Goal: Information Seeking & Learning: Learn about a topic

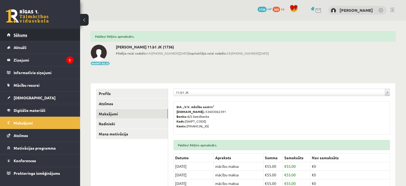
click at [44, 37] on link "Sākums" at bounding box center [40, 35] width 66 height 12
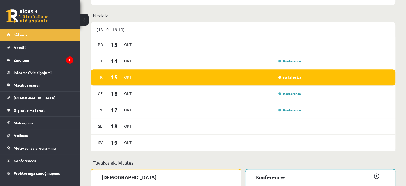
scroll to position [366, 0]
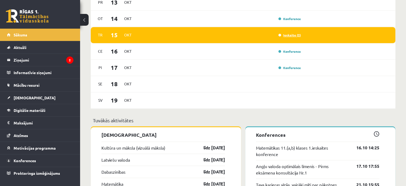
click at [289, 36] on link "Ieskaite (2)" at bounding box center [289, 35] width 22 height 4
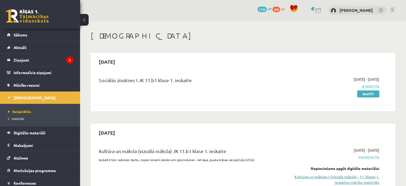
click at [331, 178] on link "Kultūras un mākslas I (vizuālā māksla) - 11. klases 1. ieskaites mācību materiā…" at bounding box center [335, 179] width 88 height 11
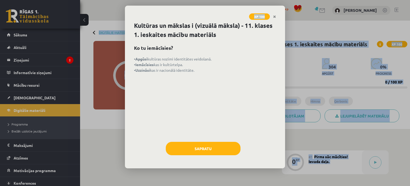
drag, startPoint x: 0, startPoint y: 0, endPoint x: 410, endPoint y: 17, distance: 410.2
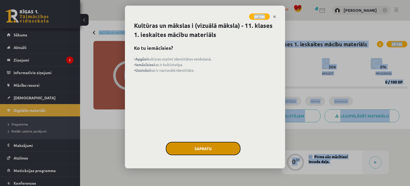
click at [223, 142] on button "Sapratu" at bounding box center [203, 148] width 75 height 13
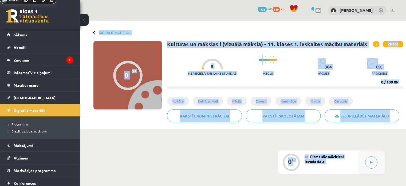
click at [292, 85] on div "Nepieciešamais laiks stundās 9 Viegls 304 apgūst 0 % progress 0 / 100 XP" at bounding box center [285, 70] width 236 height 37
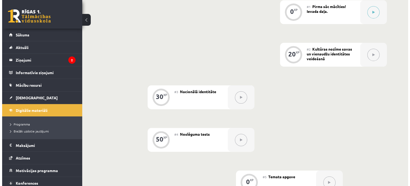
scroll to position [126, 0]
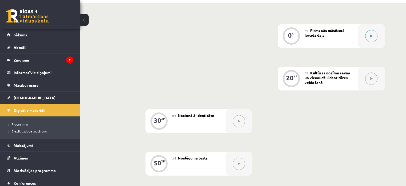
click at [377, 39] on div at bounding box center [371, 36] width 27 height 24
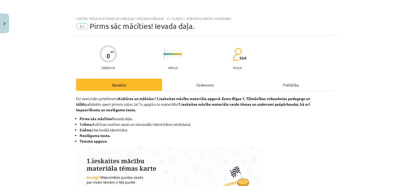
click at [216, 87] on div "Uzdevums" at bounding box center [205, 84] width 86 height 12
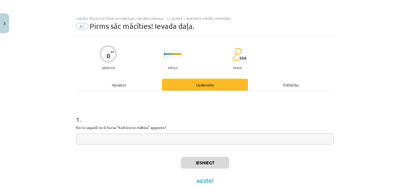
scroll to position [13, 0]
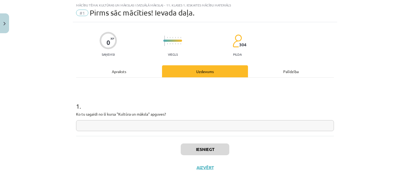
click at [227, 127] on input "text" at bounding box center [205, 125] width 258 height 11
type input "*"
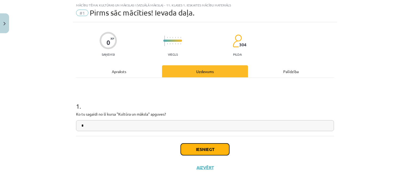
click at [209, 145] on button "Iesniegt" at bounding box center [205, 149] width 49 height 12
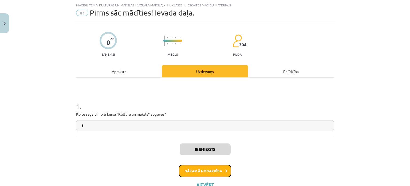
click at [204, 170] on button "Nākamā nodarbība" at bounding box center [205, 170] width 52 height 12
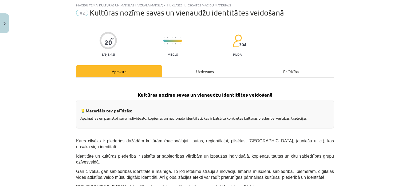
click at [210, 70] on div "Uzdevums" at bounding box center [205, 71] width 86 height 12
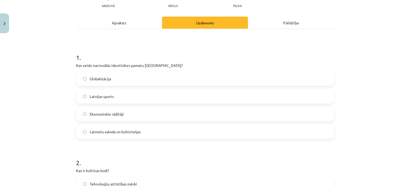
scroll to position [68, 0]
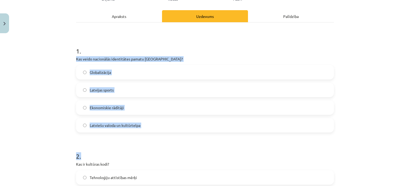
drag, startPoint x: 69, startPoint y: 61, endPoint x: 158, endPoint y: 134, distance: 115.1
click at [158, 134] on div "Mācību tēma: Kultūras un mākslas i (vizuālā māksla) - 11. klases 1. ieskaites m…" at bounding box center [205, 93] width 410 height 186
click at [23, 85] on div "Mācību tēma: Kultūras un mākslas i (vizuālā māksla) - 11. klases 1. ieskaites m…" at bounding box center [205, 93] width 410 height 186
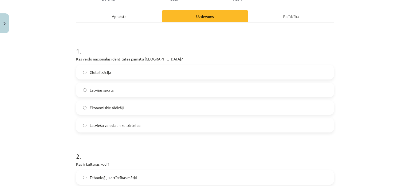
drag, startPoint x: 68, startPoint y: 62, endPoint x: 125, endPoint y: 109, distance: 74.0
click at [125, 109] on div "Mācību tēma: Kultūras un mākslas i (vizuālā māksla) - 11. klases 1. ieskaites m…" at bounding box center [205, 93] width 410 height 186
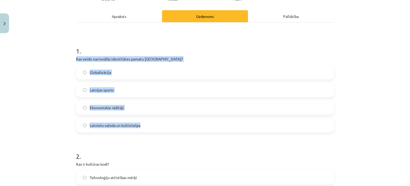
drag, startPoint x: 70, startPoint y: 55, endPoint x: 145, endPoint y: 124, distance: 101.3
copy div "Kas veido nacionālās identitātes pamatu Latvijā? Globalizācija Latvijas sports …"
click at [116, 125] on span "Latviešu valoda un kultūrtelpa" at bounding box center [115, 125] width 51 height 6
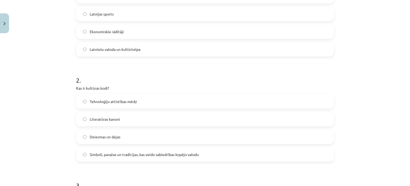
scroll to position [155, 0]
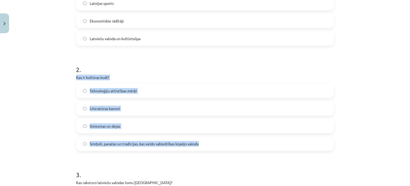
drag, startPoint x: 74, startPoint y: 78, endPoint x: 211, endPoint y: 146, distance: 153.8
click at [211, 146] on div "20 XP Saņemsi Viegls 304 pilda Apraksts Uzdevums Palīdzība 1 . Kas veido nacion…" at bounding box center [205, 145] width 264 height 528
copy div "Kas ir kultūras kodi? Tehnoloģiju attīstības mērķi Literatūras kanoni Dziesmas …"
click at [104, 146] on span "Simboli, paražas un tradīcijas, kas veido sabiedrības kopējo valodu" at bounding box center [144, 144] width 109 height 6
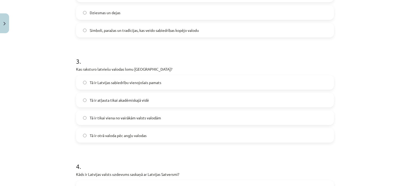
scroll to position [273, 0]
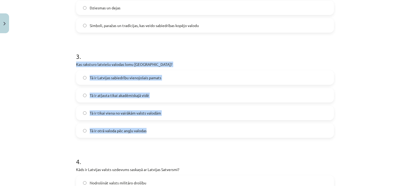
drag, startPoint x: 92, startPoint y: 80, endPoint x: 180, endPoint y: 132, distance: 102.2
click at [180, 132] on div "Mācību tēma: Kultūras un mākslas i (vizuālā māksla) - 11. klases 1. ieskaites m…" at bounding box center [205, 93] width 410 height 186
copy div "Kas raksturo latviešu valodas lomu Latvijā? Tā ir Latvijas sabiedrību vienojoša…"
click at [139, 76] on span "Tā ir Latvijas sabiedrību vienojošais pamats" at bounding box center [126, 78] width 72 height 6
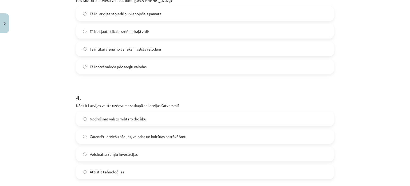
scroll to position [361, 0]
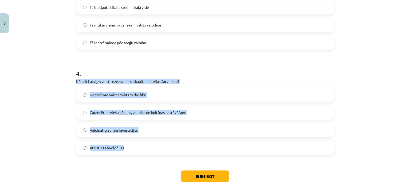
drag, startPoint x: 71, startPoint y: 78, endPoint x: 146, endPoint y: 151, distance: 104.0
copy div "Kāds ir Latvijas valsts uzdevums saskaņā ar Latvijas Satversmi? Nodrošināt vals…"
click at [128, 109] on span "Garantēt latviešu nācijas, valodas un kultūras pastāvēšanu" at bounding box center [138, 112] width 97 height 6
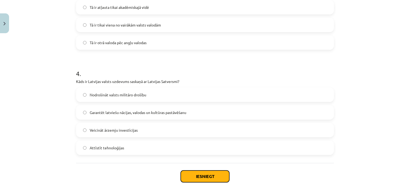
click at [201, 177] on button "Iesniegt" at bounding box center [205, 176] width 49 height 12
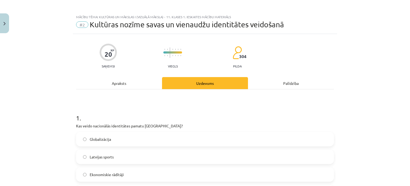
scroll to position [0, 0]
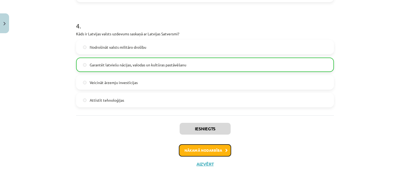
click at [204, 149] on button "Nākamā nodarbība" at bounding box center [205, 150] width 52 height 12
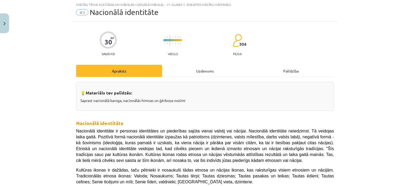
scroll to position [13, 0]
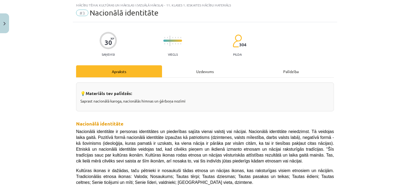
click at [202, 72] on div "Uzdevums" at bounding box center [205, 71] width 86 height 12
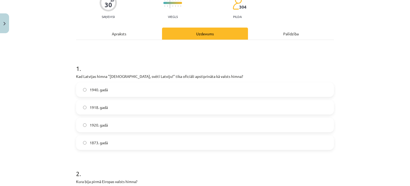
scroll to position [50, 0]
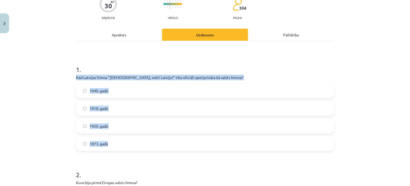
drag, startPoint x: 73, startPoint y: 75, endPoint x: 146, endPoint y: 149, distance: 103.5
copy div "Kad Latvijas himna "Dievs, svētī Latviju!" tika oficiāli apstiprināta kā valsts…"
click at [106, 125] on span "1920. gadā" at bounding box center [99, 126] width 18 height 6
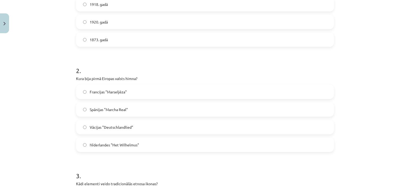
scroll to position [156, 0]
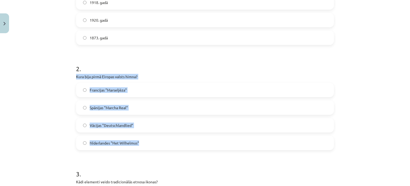
drag, startPoint x: 72, startPoint y: 77, endPoint x: 167, endPoint y: 137, distance: 112.6
copy div "Kura bija pirmā Eiropas valsts himna? Francijas "Marseljēza" Spānijas "Marcha R…"
click at [43, 85] on div "Mācību tēma: Kultūras un mākslas i (vizuālā māksla) - 11. klases 1. ieskaites m…" at bounding box center [205, 93] width 410 height 186
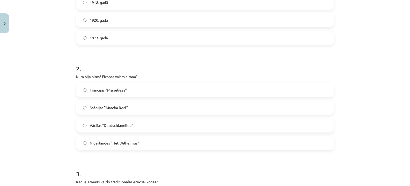
click at [104, 147] on label "Nīderlandes "Het Wilhelmus"" at bounding box center [205, 142] width 257 height 13
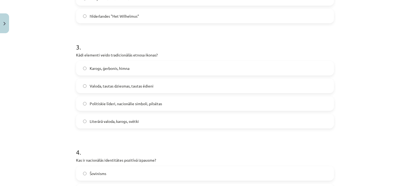
scroll to position [284, 0]
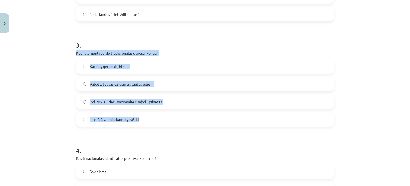
drag, startPoint x: 74, startPoint y: 55, endPoint x: 171, endPoint y: 121, distance: 118.0
click at [171, 121] on div "3 . Kādi elementi veido tradicionālās etnosa ikonas? Karogs, ģerbonis, himna Va…" at bounding box center [205, 79] width 258 height 94
copy div "Kādi elementi veido tradicionālās etnosa ikonas? Karogs, ģerbonis, himna Valoda…"
click at [56, 98] on div "Mācību tēma: Kultūras un mākslas i (vizuālā māksla) - 11. klases 1. ieskaites m…" at bounding box center [205, 93] width 410 height 186
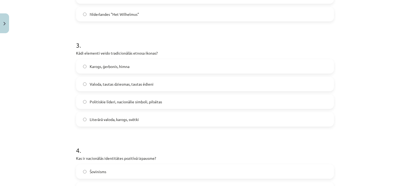
click at [99, 65] on span "Karogs, ģerbonis, himna" at bounding box center [110, 67] width 40 height 6
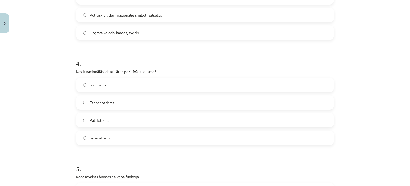
scroll to position [393, 0]
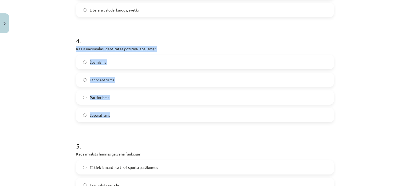
drag, startPoint x: 68, startPoint y: 50, endPoint x: 158, endPoint y: 119, distance: 113.6
click at [158, 119] on div "Mācību tēma: Kultūras un mākslas i (vizuālā māksla) - 11. klases 1. ieskaites m…" at bounding box center [205, 93] width 410 height 186
copy div "Kas ir nacionālās identitātes pozitīvā izpausme? Šovinisms Etnocentrisms Patrio…"
click at [98, 92] on label "Patriotisms" at bounding box center [205, 97] width 257 height 13
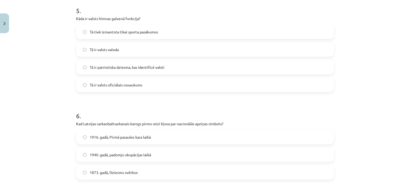
scroll to position [533, 0]
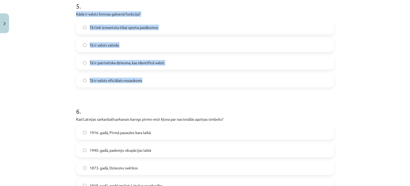
drag, startPoint x: 84, startPoint y: 17, endPoint x: 182, endPoint y: 75, distance: 113.9
click at [182, 75] on div "Mācību tēma: Kultūras un mākslas i (vizuālā māksla) - 11. klases 1. ieskaites m…" at bounding box center [205, 93] width 410 height 186
copy div "Kāda ir valsts himnas galvenā funkcija? Tā tiek izmantota tikai sporta pasākumo…"
click at [115, 65] on label "Tā ir patriotiska dziesma, kas identificē valsti" at bounding box center [205, 62] width 257 height 13
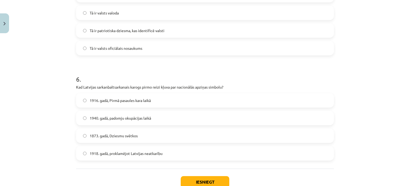
scroll to position [575, 0]
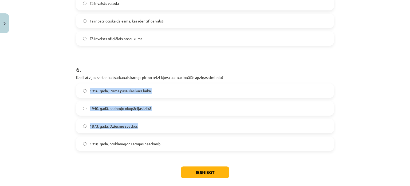
drag, startPoint x: 65, startPoint y: 81, endPoint x: 157, endPoint y: 116, distance: 98.4
click at [157, 116] on div "Mācību tēma: Kultūras un mākslas i (vizuālā māksla) - 11. klases 1. ieskaites m…" at bounding box center [205, 93] width 410 height 186
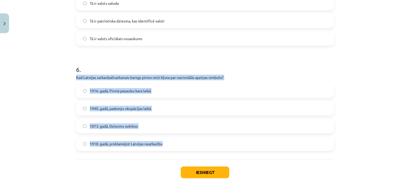
drag, startPoint x: 72, startPoint y: 77, endPoint x: 164, endPoint y: 139, distance: 111.3
drag, startPoint x: 73, startPoint y: 77, endPoint x: 166, endPoint y: 148, distance: 117.1
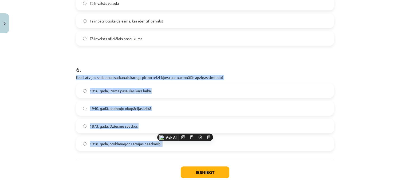
copy div "Kad Latvijas sarkanbaltsarkanais karogs pirmo reizi kļuva par nacionālās apziņa…"
click at [153, 91] on label "1916. gadā, Pirmā pasaules kara laikā" at bounding box center [205, 90] width 257 height 13
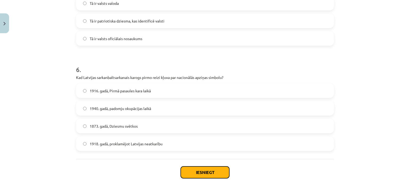
click at [196, 176] on button "Iesniegt" at bounding box center [205, 172] width 49 height 12
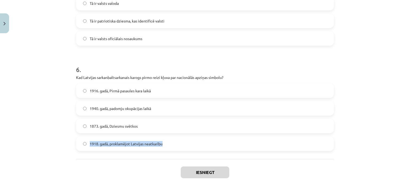
drag, startPoint x: 404, startPoint y: 151, endPoint x: 410, endPoint y: 120, distance: 31.7
click at [410, 120] on div "Mācību tēma: Kultūras un mākslas i (vizuālā māksla) - 11. klases 1. ieskaites m…" at bounding box center [205, 93] width 410 height 186
click at [386, 116] on div "Mācību tēma: Kultūras un mākslas i (vizuālā māksla) - 11. klases 1. ieskaites m…" at bounding box center [205, 93] width 410 height 186
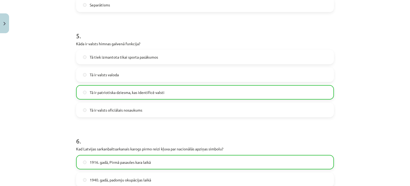
scroll to position [618, 0]
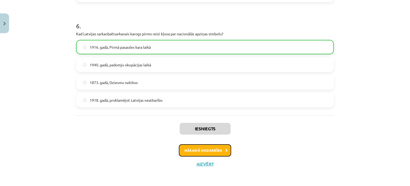
click at [202, 148] on button "Nākamā nodarbība" at bounding box center [205, 150] width 52 height 12
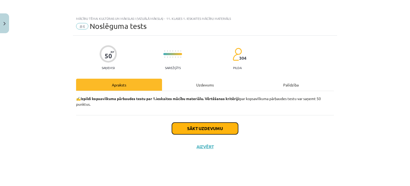
click at [229, 125] on button "Sākt uzdevumu" at bounding box center [205, 128] width 66 height 12
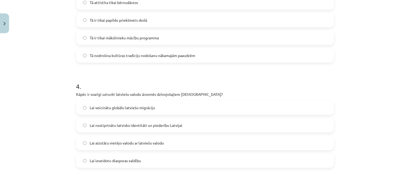
scroll to position [119, 0]
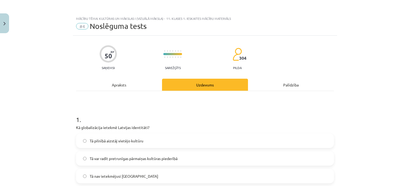
scroll to position [126, 0]
click at [406, 26] on div "Mācību tēma: Kultūras un mākslas i (vizuālā māksla) - 11. klases 1. ieskaites m…" at bounding box center [205, 93] width 410 height 186
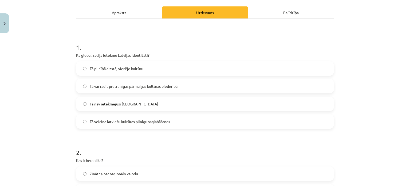
scroll to position [74, 0]
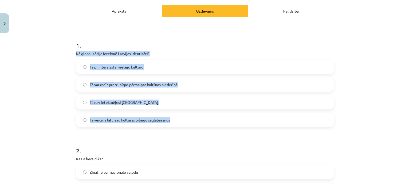
drag, startPoint x: 68, startPoint y: 51, endPoint x: 176, endPoint y: 114, distance: 124.8
click at [176, 114] on div "Mācību tēma: Kultūras un mākslas i (vizuālā māksla) - 11. klases 1. ieskaites m…" at bounding box center [205, 93] width 410 height 186
copy div "Kā globalizācija ietekmē Latvijas identitāti? Tā pilnībā aizstāj vietējo kultūr…"
click at [125, 81] on label "Tā var radīt pretrunīgas pārmaiņas kultūras piederībā" at bounding box center [205, 84] width 257 height 13
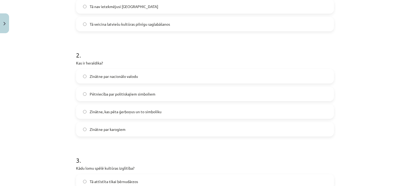
scroll to position [171, 0]
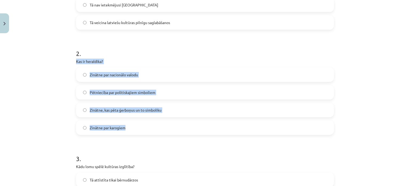
drag, startPoint x: 77, startPoint y: 62, endPoint x: 161, endPoint y: 119, distance: 101.8
click at [111, 110] on span "Zinātne, kas pēta ģerboņus un to simboliku" at bounding box center [126, 110] width 72 height 6
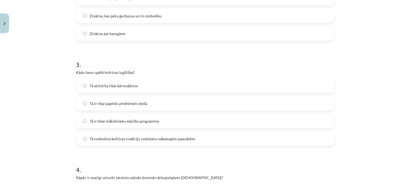
scroll to position [271, 0]
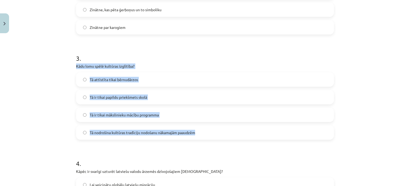
drag, startPoint x: 68, startPoint y: 67, endPoint x: 204, endPoint y: 132, distance: 150.0
click at [204, 132] on div "Mācību tēma: Kultūras un mākslas i (vizuālā māksla) - 11. klases 1. ieskaites m…" at bounding box center [205, 93] width 410 height 186
copy div "Kādu lomu spēlē kultūras izglītība? Tā attīstīta tikai bērnudārzos Tā ir tikai …"
click at [142, 130] on span "Tā nodrošina kultūras tradīciju nodošanu nākamajām paaudzēm" at bounding box center [142, 132] width 105 height 6
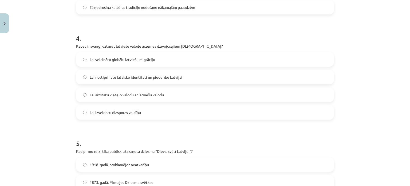
scroll to position [405, 0]
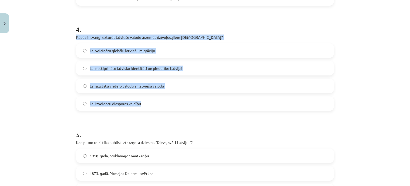
drag, startPoint x: 73, startPoint y: 38, endPoint x: 141, endPoint y: 96, distance: 89.3
copy div "Kāpēc ir svarīgi uzturēt latviešu valodu ārzemēs dzīvojošajiem [DEMOGRAPHIC_DAT…"
click at [130, 71] on label "Lai nostiprinātu latvisko identitāti un piederību Latvijai" at bounding box center [205, 67] width 257 height 13
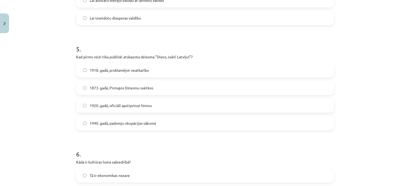
scroll to position [493, 0]
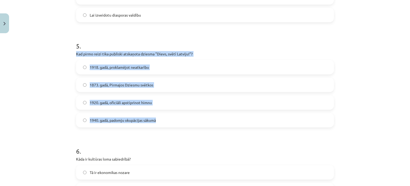
drag, startPoint x: 68, startPoint y: 55, endPoint x: 175, endPoint y: 113, distance: 120.9
click at [175, 113] on div "Mācību tēma: Kultūras un mākslas i (vizuālā māksla) - 11. klases 1. ieskaites m…" at bounding box center [205, 93] width 410 height 186
copy div "Kad pirmo reizi tika publiski atskaņota dziesma "Dievs, svētī Latviju!"? 1918. …"
click at [50, 82] on div "Mācību tēma: Kultūras un mākslas i (vizuālā māksla) - 11. klases 1. ieskaites m…" at bounding box center [205, 93] width 410 height 186
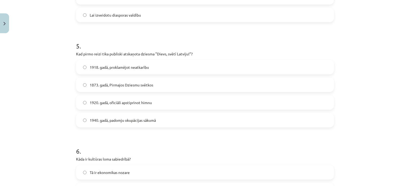
click at [105, 87] on label "1873. gadā, Pirmajos Dziesmu svētkos" at bounding box center [205, 84] width 257 height 13
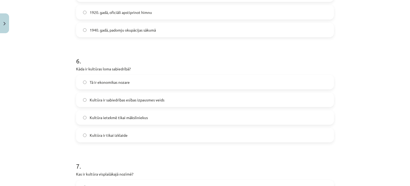
scroll to position [593, 0]
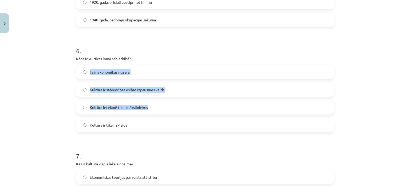
drag, startPoint x: 67, startPoint y: 63, endPoint x: 81, endPoint y: 76, distance: 18.5
click at [144, 104] on div "Mācību tēma: Kultūras un mākslas i (vizuālā māksla) - 11. klases 1. ieskaites m…" at bounding box center [205, 93] width 410 height 186
drag, startPoint x: 70, startPoint y: 55, endPoint x: 178, endPoint y: 129, distance: 130.0
click at [178, 129] on div "50 XP Saņemsi Sarežģīts 304 pilda Apraksts Uzdevums Palīdzība 1 . Kā globalizāc…" at bounding box center [205, 21] width 264 height 1158
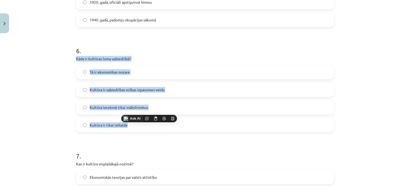
copy div "Kāda ir kultūras loma sabiedrībā? Tā ir ekonomikas nozare Kultūra ir sabiedrība…"
click at [62, 90] on div "Mācību tēma: Kultūras un mākslas i (vizuālā māksla) - 11. klases 1. ieskaites m…" at bounding box center [205, 93] width 410 height 186
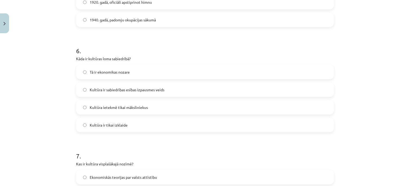
click at [127, 89] on span "Kultūra ir sabiedrības esības izpausmes veids" at bounding box center [127, 90] width 75 height 6
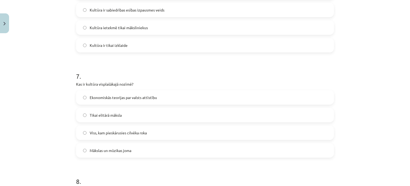
scroll to position [692, 0]
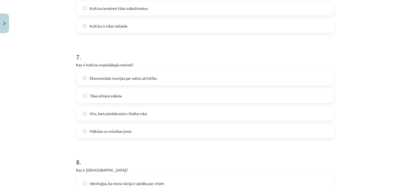
click at [76, 66] on p "Kas ir kultūra visplašākajā nozīmē?" at bounding box center [205, 65] width 258 height 6
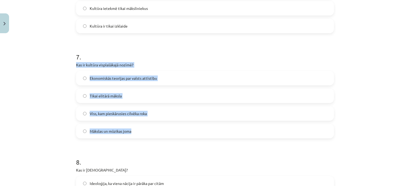
drag, startPoint x: 70, startPoint y: 63, endPoint x: 163, endPoint y: 123, distance: 110.7
click at [163, 123] on div "Mācību tēma: Kultūras un mākslas i (vizuālā māksla) - 11. klases 1. ieskaites m…" at bounding box center [205, 93] width 410 height 186
copy div "Kas ir kultūra visplašākajā nozīmē? Ekonomiskās teorijas par valsts attīstību T…"
click at [109, 111] on span "Viss, kam pieskārusies cilvēka roka" at bounding box center [118, 114] width 57 height 6
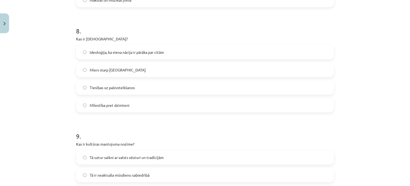
scroll to position [842, 0]
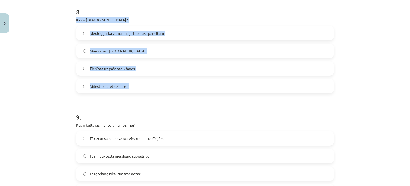
drag, startPoint x: 73, startPoint y: 17, endPoint x: 156, endPoint y: 85, distance: 108.0
copy div "Kas ir [DEMOGRAPHIC_DATA]? Ideoloģija, ka viena nācija ir pārāka par citām Mier…"
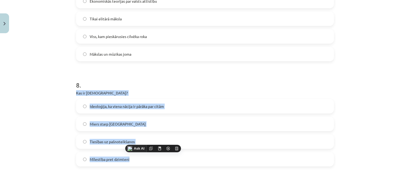
scroll to position [760, 0]
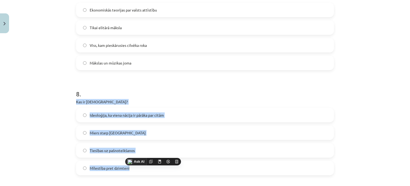
click at [115, 108] on label "Ideoloģija, ka viena nācija ir pārāka par citām" at bounding box center [205, 114] width 257 height 13
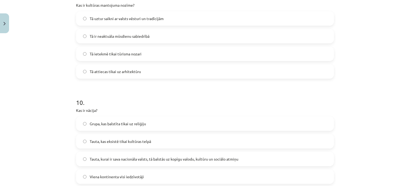
scroll to position [929, 0]
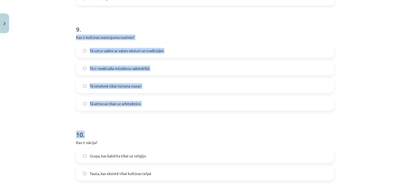
drag, startPoint x: 74, startPoint y: 39, endPoint x: 167, endPoint y: 111, distance: 117.1
copy form "Kas ir kultūras mantojuma nozīme? Tā uztur saikni ar valsts vēsturi un tradīcij…"
click at [94, 49] on span "Tā uztur saikni ar valsts vēsturi un tradīcijām" at bounding box center [127, 51] width 74 height 6
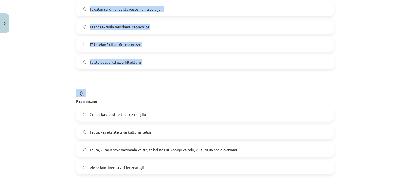
scroll to position [1021, 0]
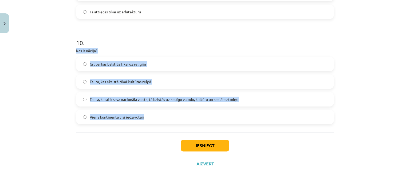
drag, startPoint x: 73, startPoint y: 141, endPoint x: 162, endPoint y: 111, distance: 94.6
copy div "Kas ir nācija? Grupa, kas balstīta tikai uz reliģiju Tauta, kas eksistē tikai k…"
click at [131, 98] on span "Tauta, kurai ir sava nacionāla valsts, tā balstās uz kopīgu valodu, kultūru un …" at bounding box center [164, 99] width 149 height 6
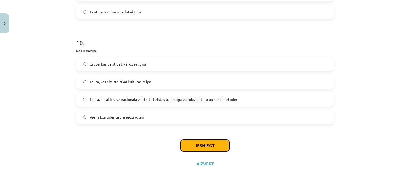
click at [209, 142] on button "Iesniegt" at bounding box center [205, 145] width 49 height 12
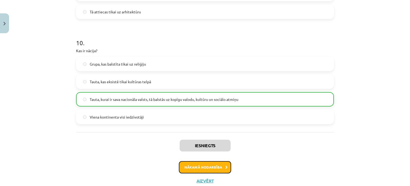
click at [201, 163] on button "Nākamā nodarbība" at bounding box center [205, 167] width 52 height 12
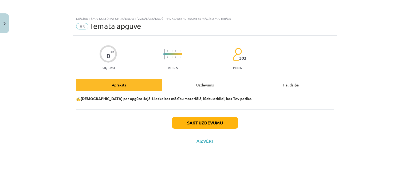
scroll to position [0, 0]
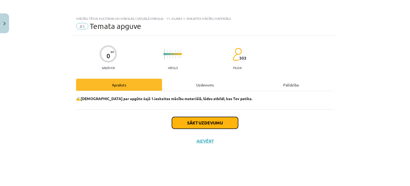
click at [199, 123] on button "Sākt uzdevumu" at bounding box center [205, 123] width 66 height 12
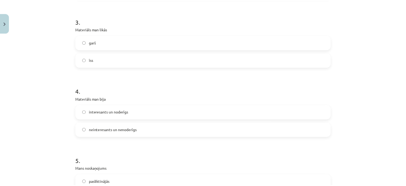
scroll to position [491, 0]
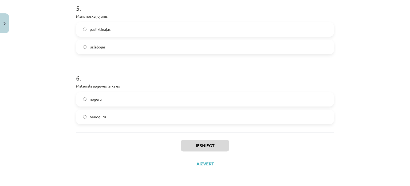
click at [214, 137] on div "Iesniegt Aizvērt" at bounding box center [205, 150] width 258 height 37
click at [213, 119] on label "nenoguru" at bounding box center [205, 116] width 257 height 13
click at [221, 146] on button "Iesniegt" at bounding box center [205, 145] width 49 height 12
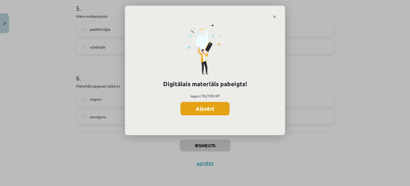
click at [206, 104] on button "Aizvērt" at bounding box center [204, 108] width 49 height 13
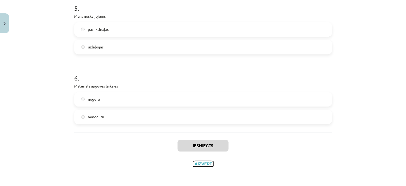
click at [205, 163] on button "Aizvērt" at bounding box center [203, 163] width 20 height 5
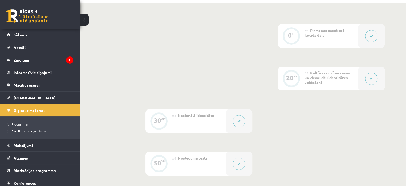
click at [40, 17] on link at bounding box center [27, 15] width 43 height 13
